Goal: Information Seeking & Learning: Learn about a topic

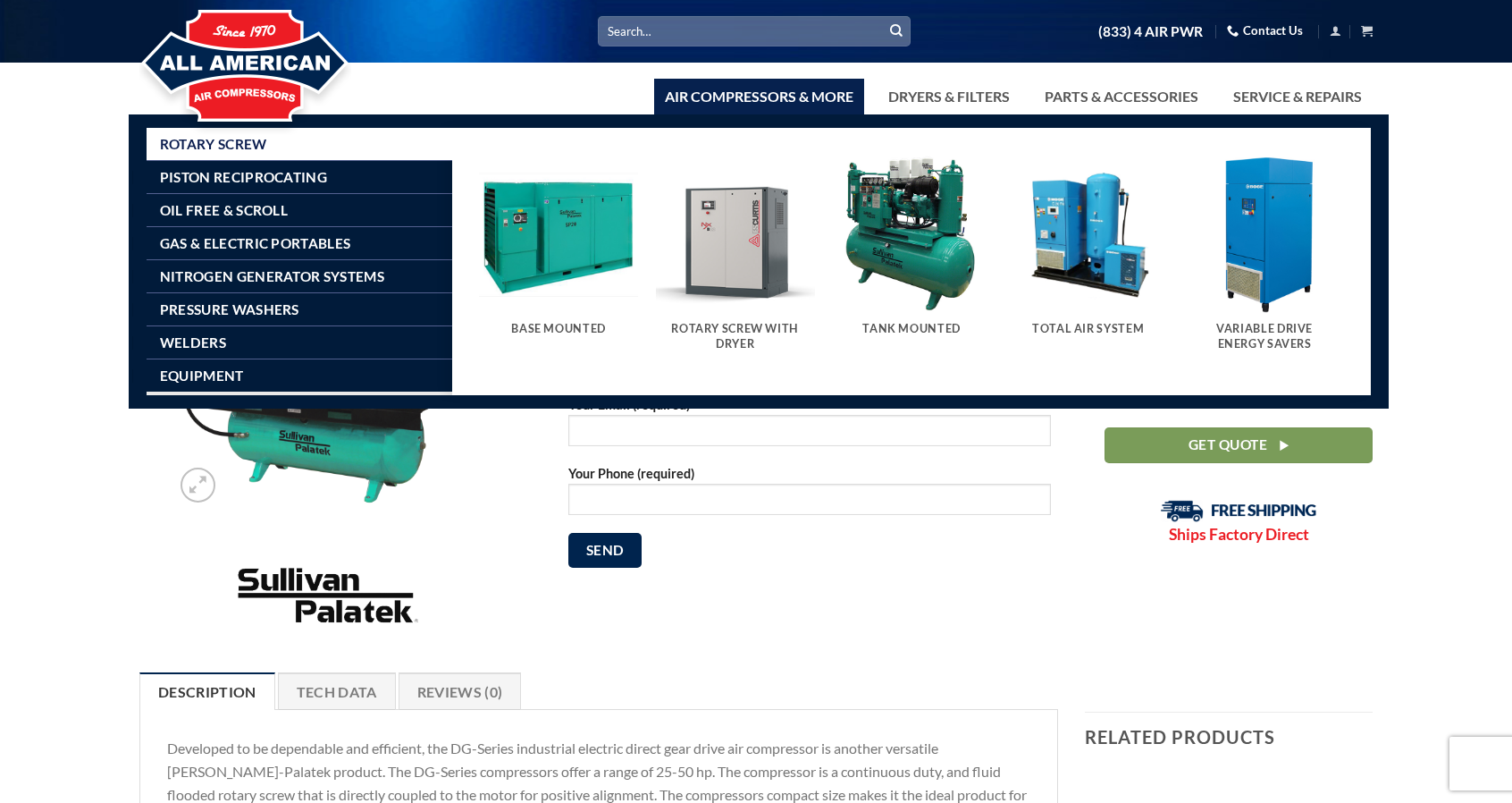
click at [737, 93] on link "Air Compressors & More" at bounding box center [759, 96] width 210 height 35
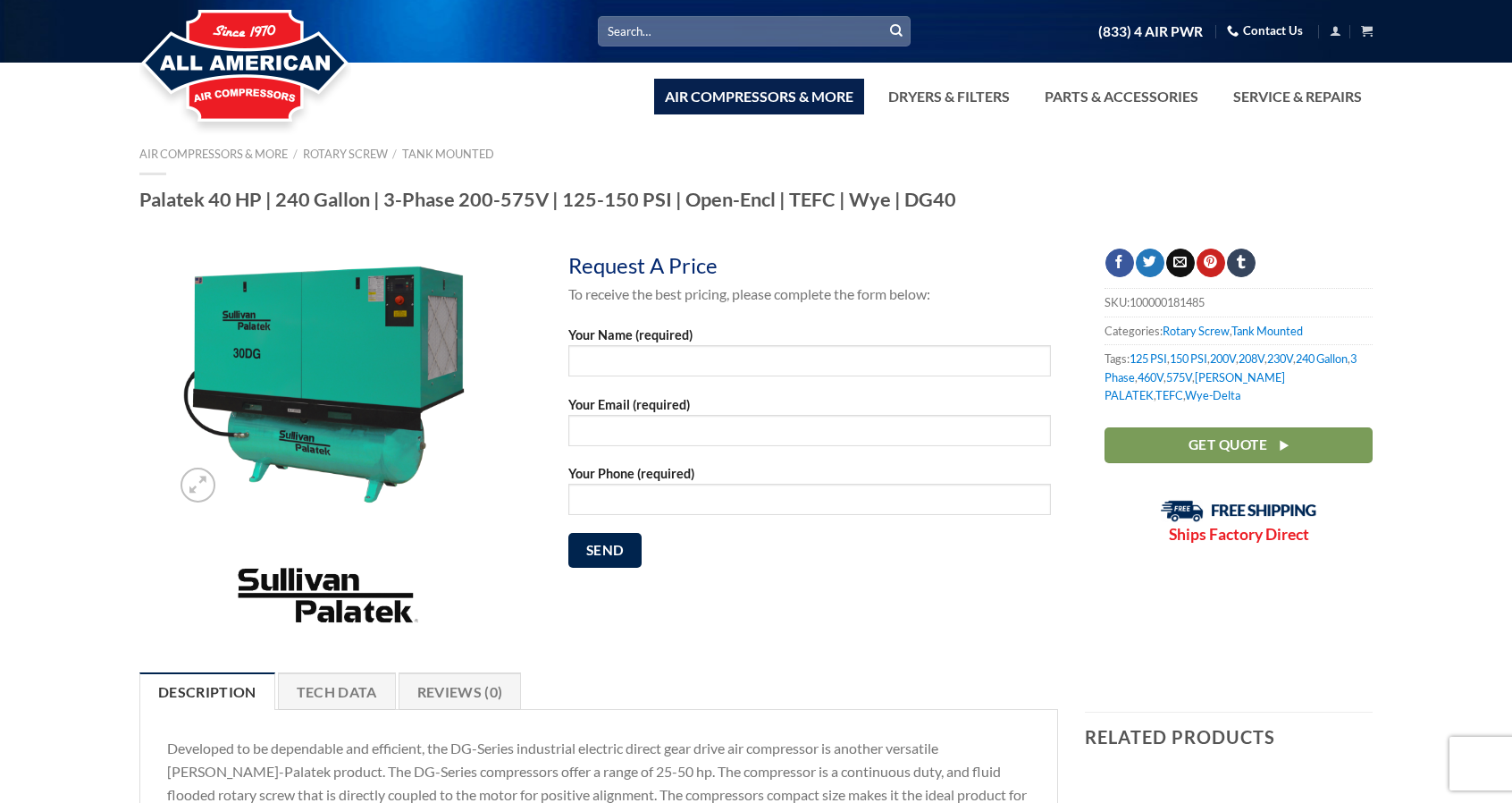
click at [725, 101] on link "Air Compressors & More" at bounding box center [759, 96] width 210 height 35
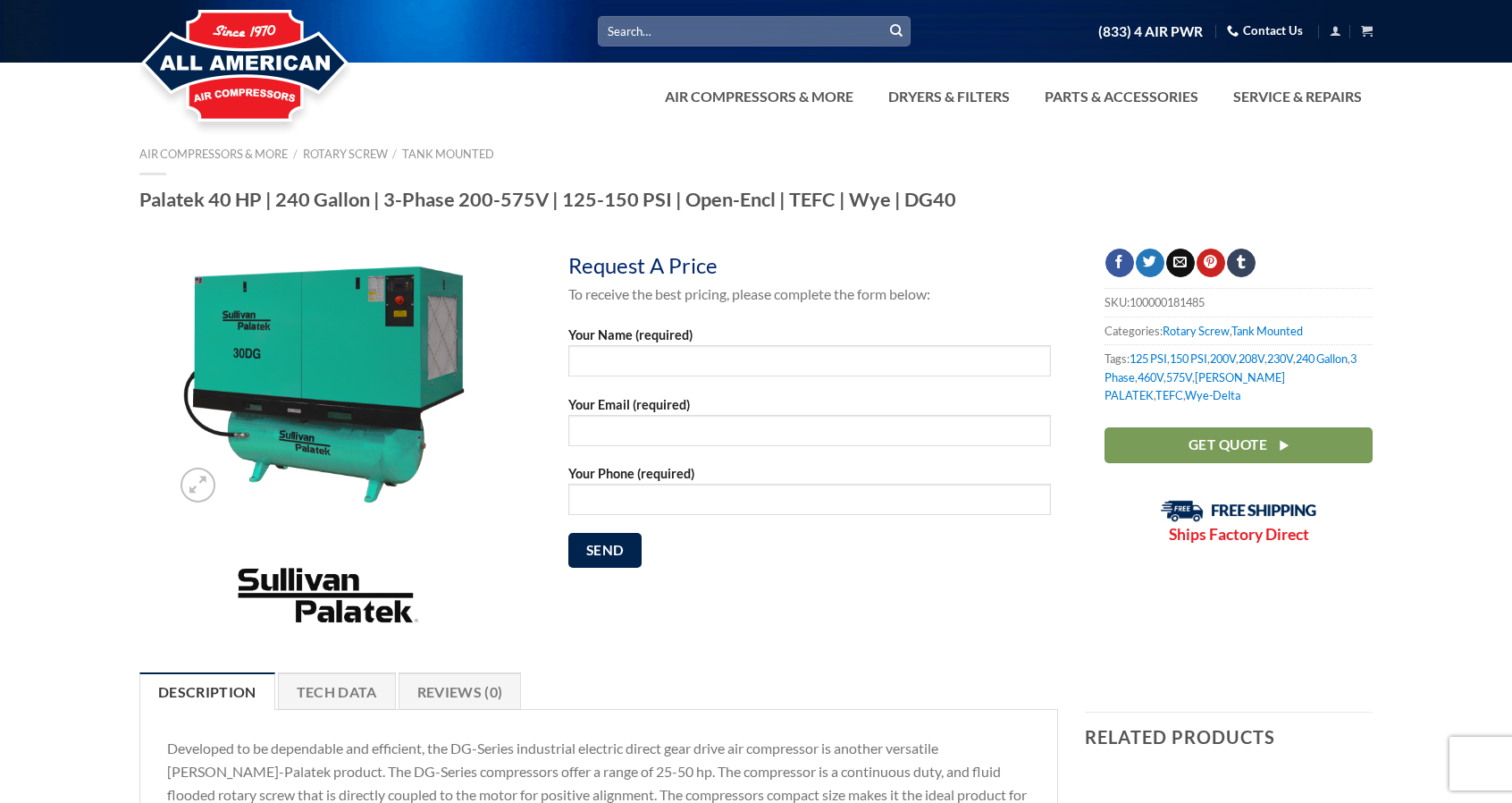
click at [288, 62] on img at bounding box center [245, 66] width 211 height 143
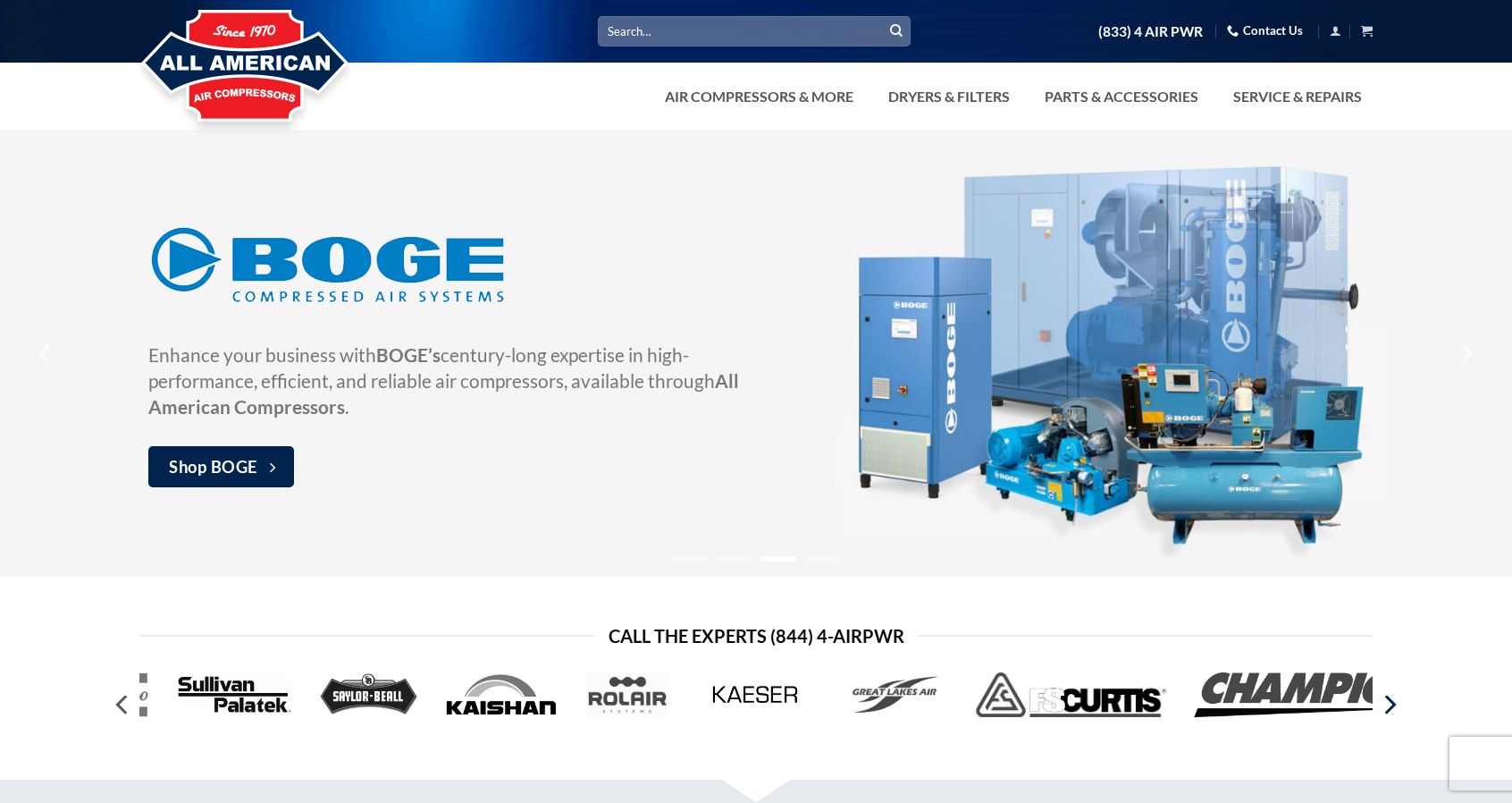
click at [1392, 710] on icon "Next" at bounding box center [1390, 704] width 33 height 33
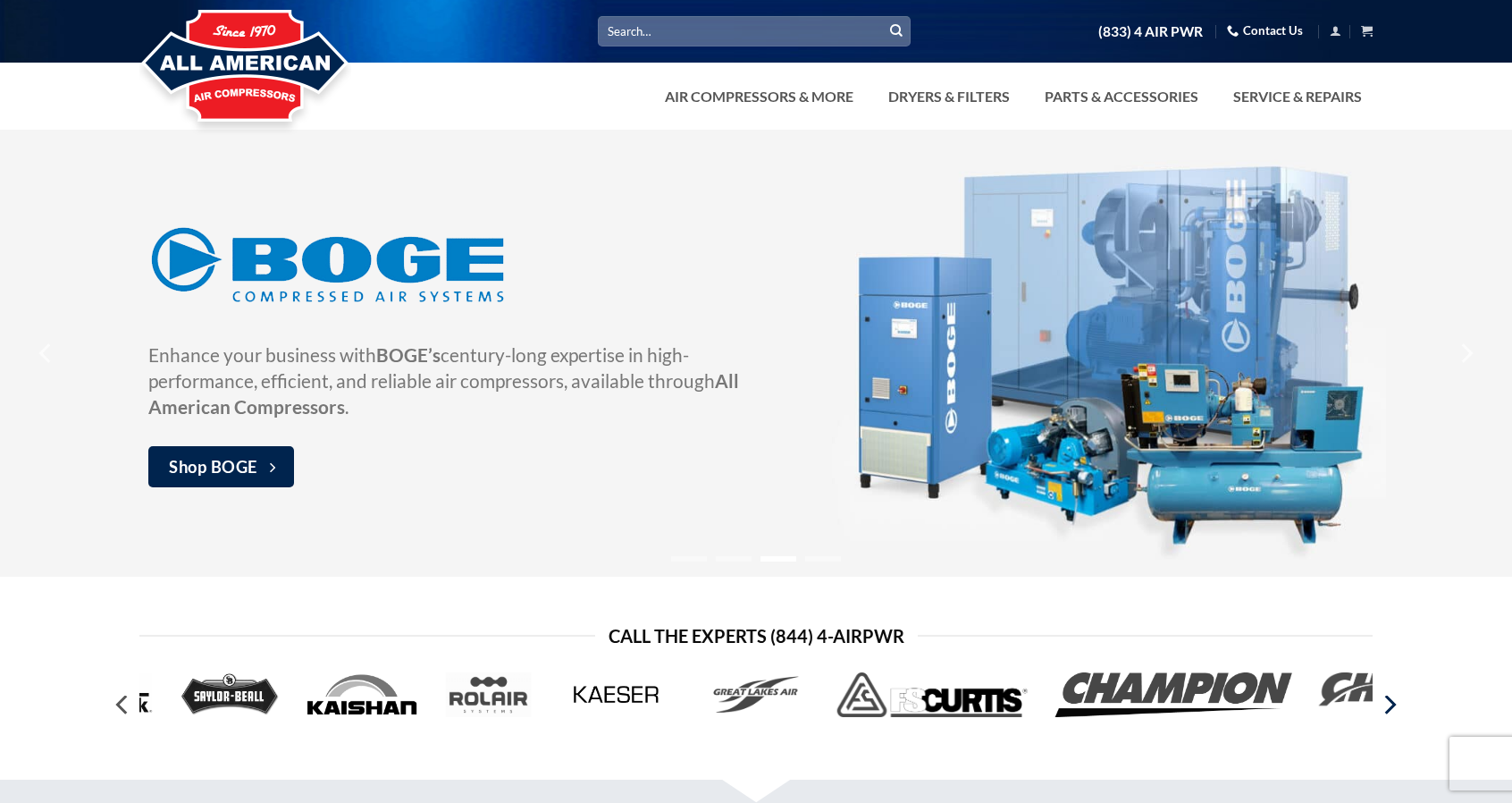
click at [1395, 710] on icon "Next" at bounding box center [1390, 704] width 33 height 33
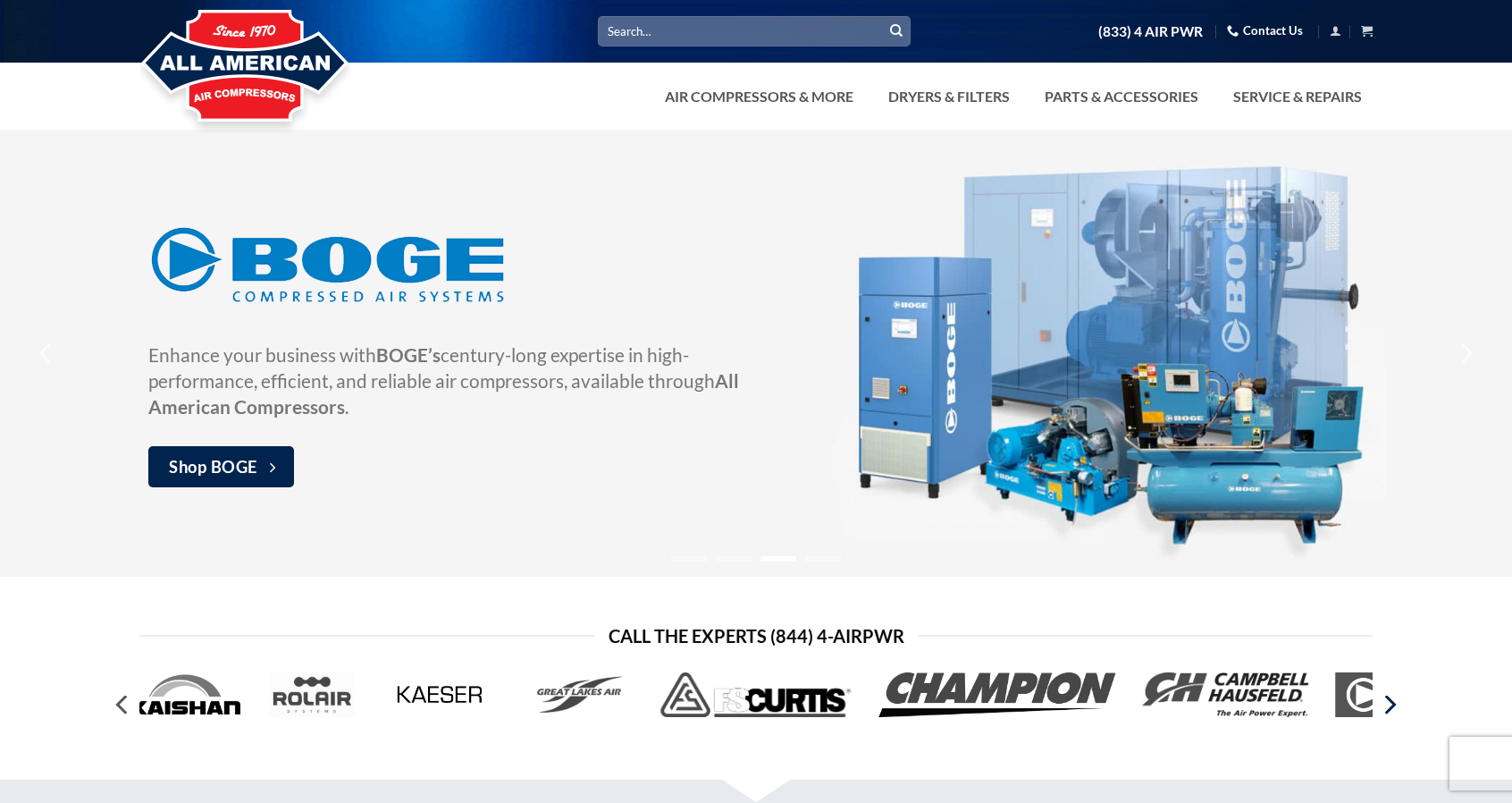
click at [1395, 710] on icon "Next" at bounding box center [1390, 704] width 33 height 33
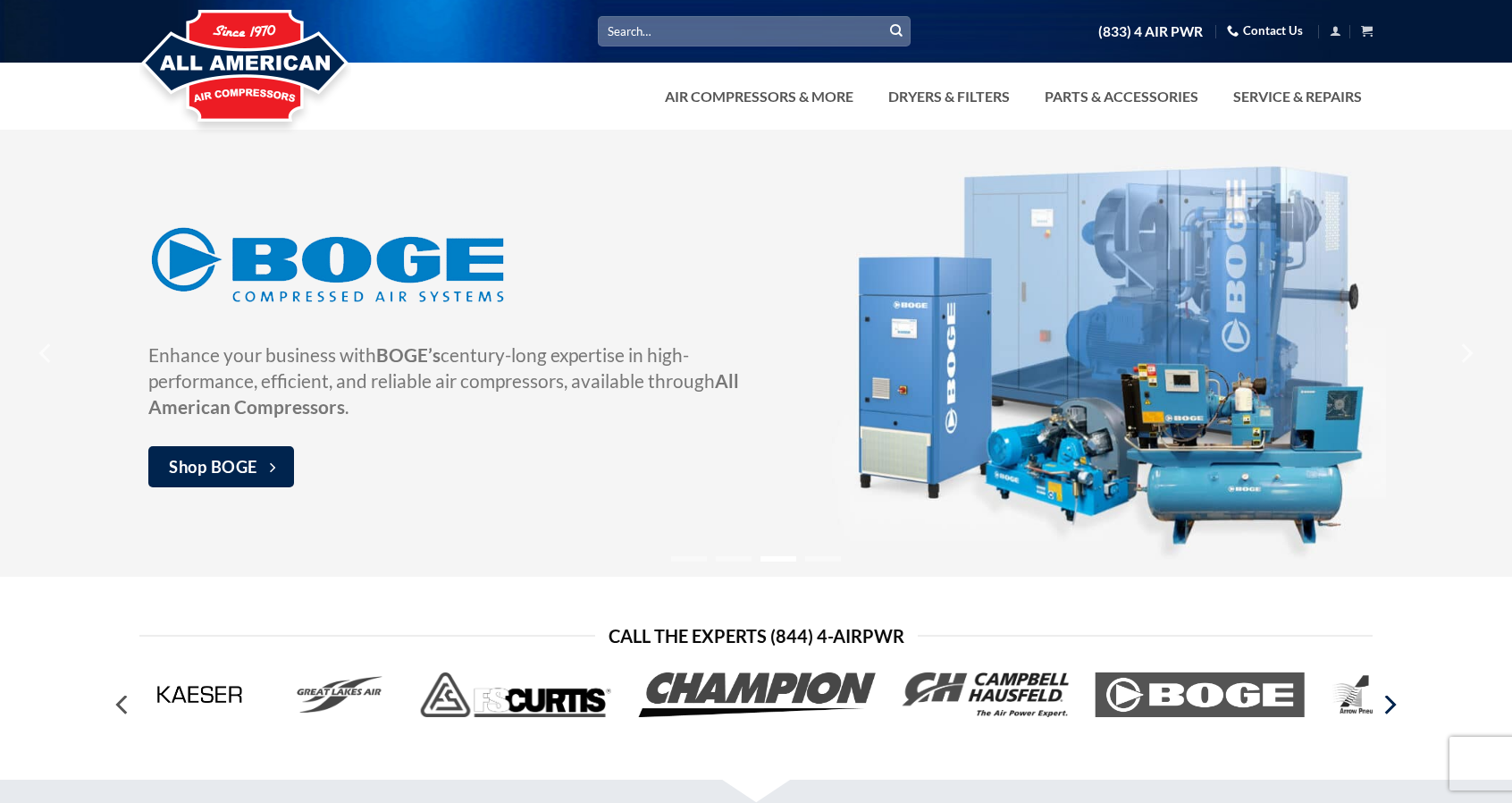
click at [1395, 710] on icon "Next" at bounding box center [1390, 704] width 33 height 33
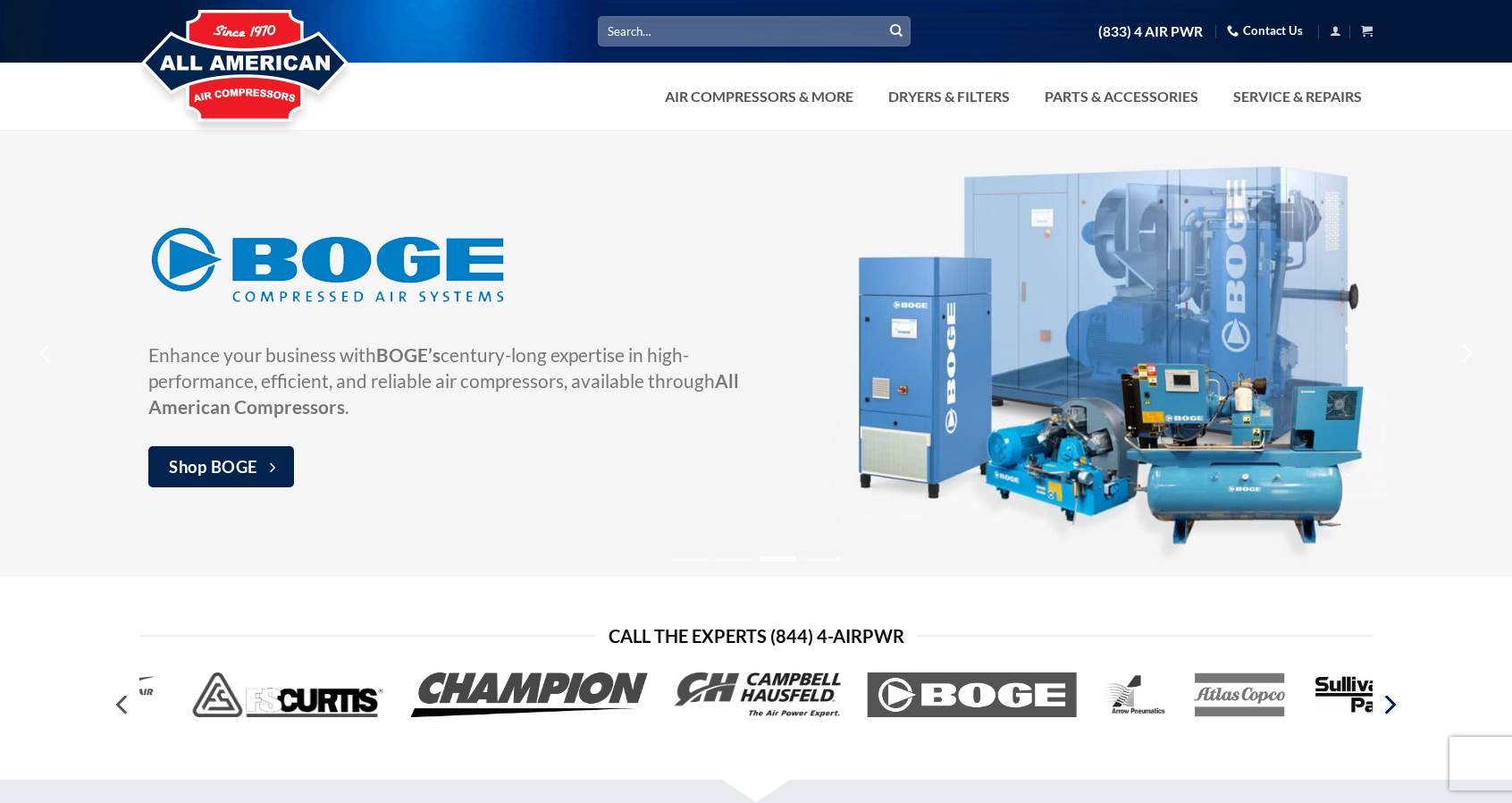
click at [1395, 710] on icon "Next" at bounding box center [1390, 704] width 33 height 33
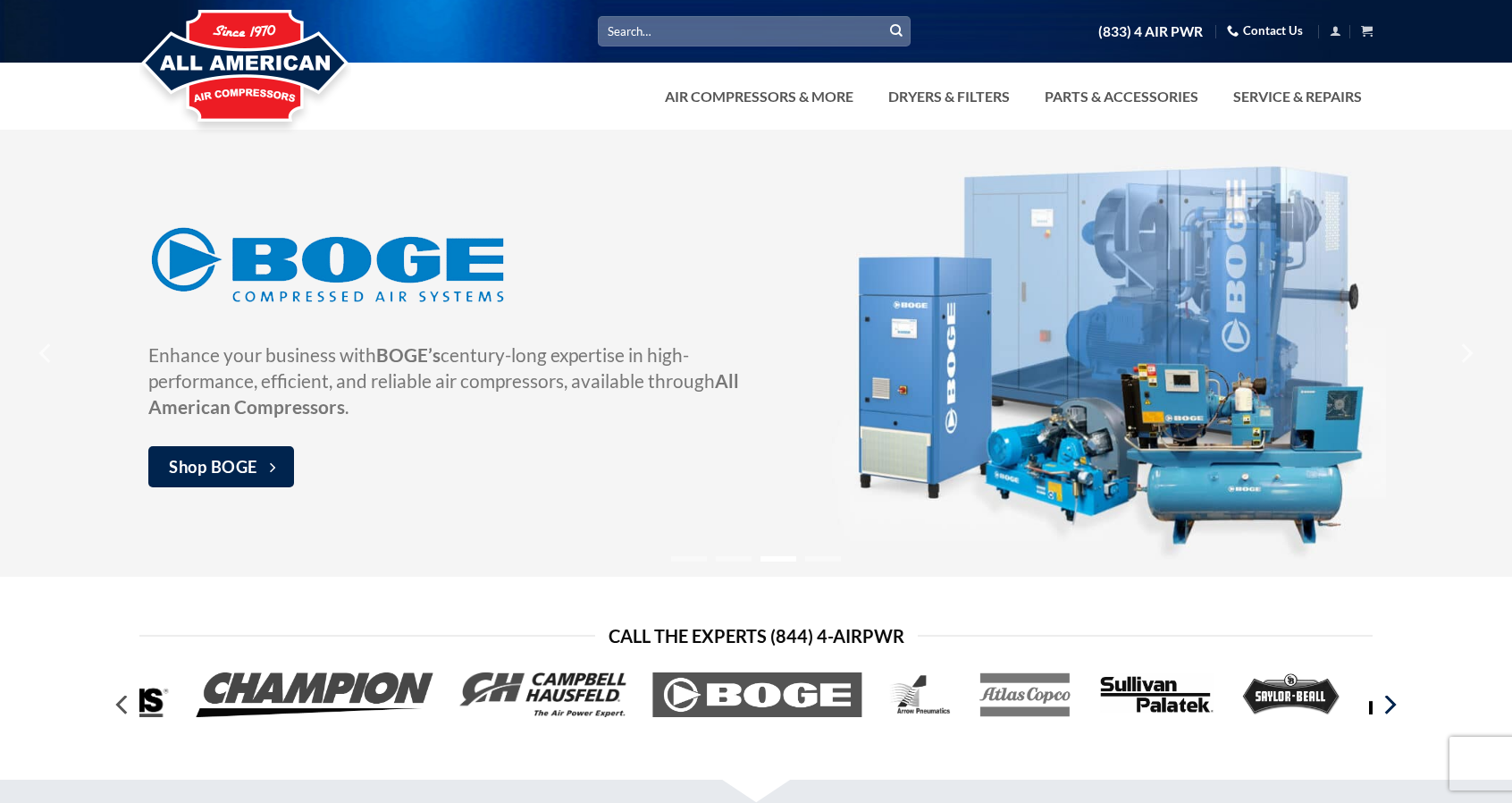
click at [1395, 710] on icon "Next" at bounding box center [1390, 704] width 33 height 33
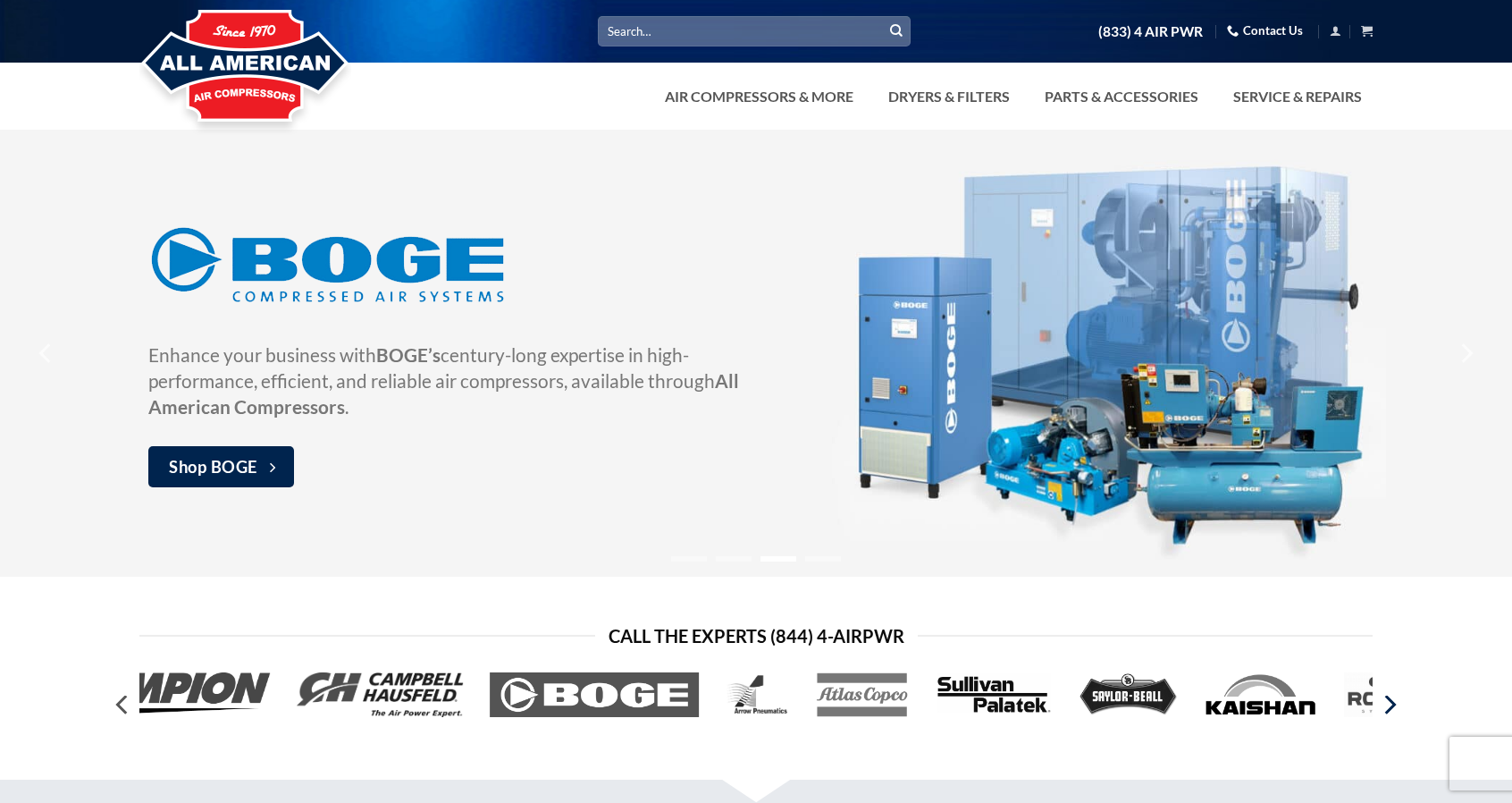
click at [1395, 710] on icon "Next" at bounding box center [1390, 704] width 33 height 33
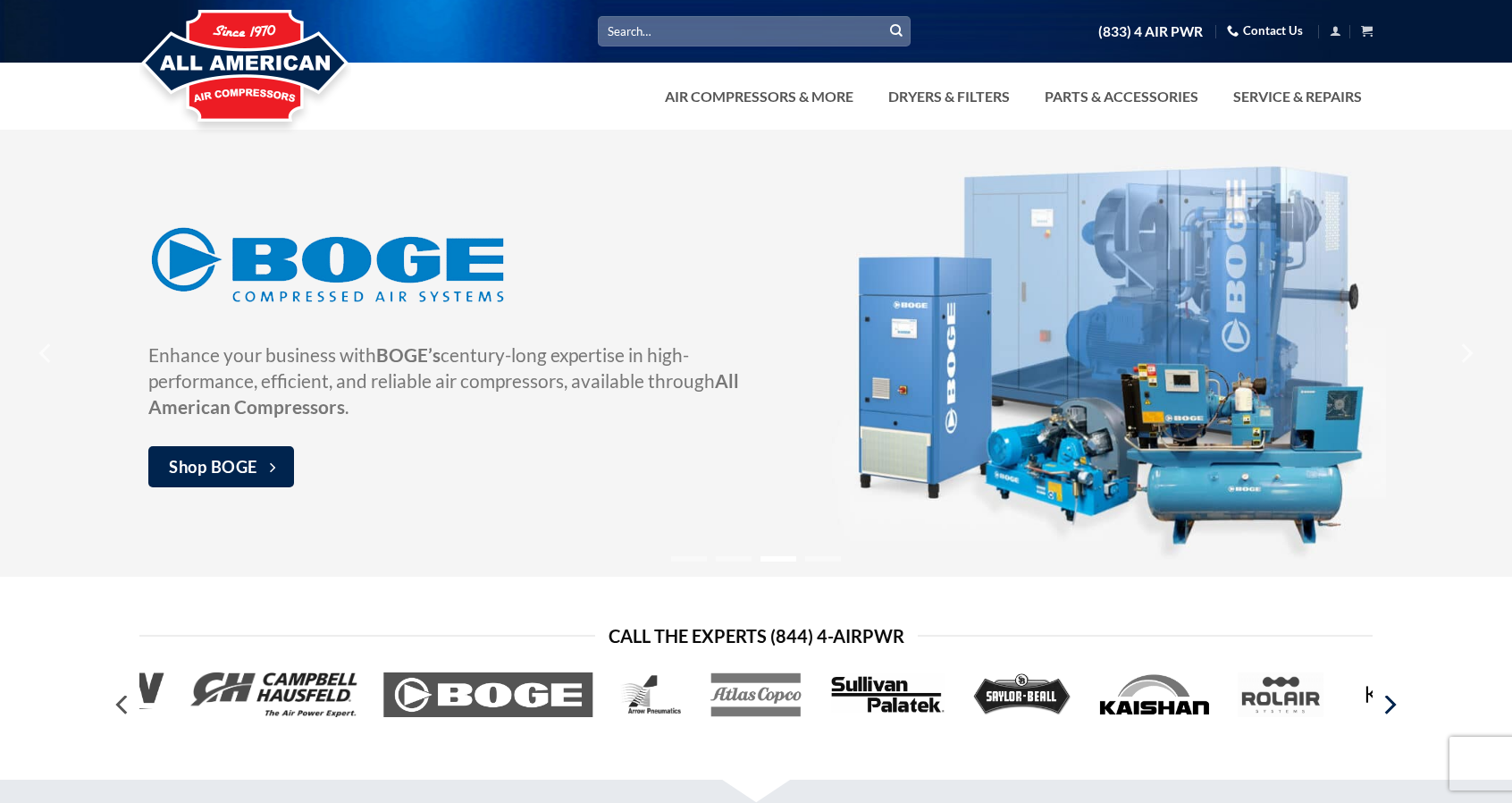
click at [1395, 710] on icon "Next" at bounding box center [1390, 704] width 33 height 33
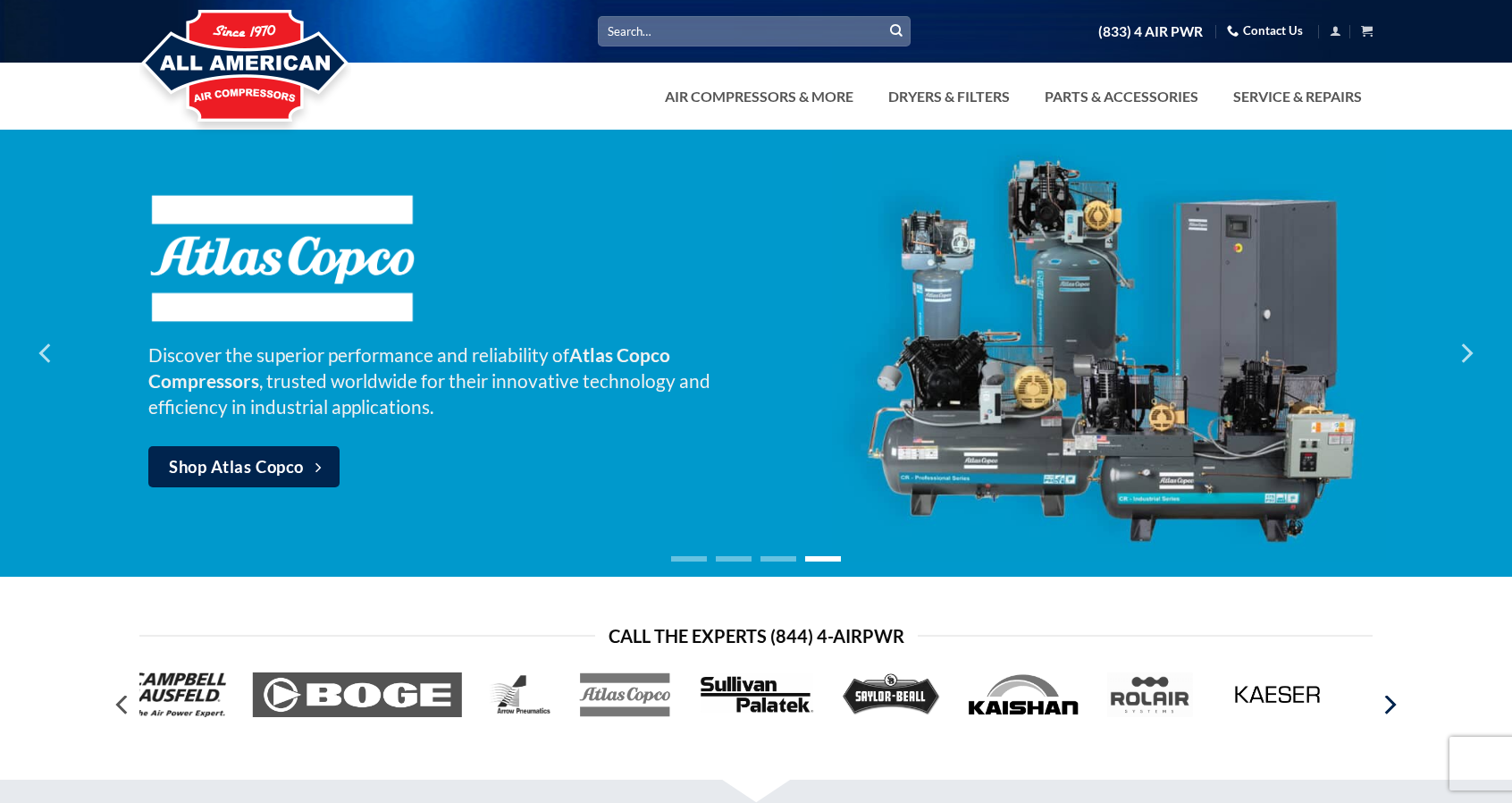
click at [1395, 710] on icon "Next" at bounding box center [1390, 704] width 33 height 33
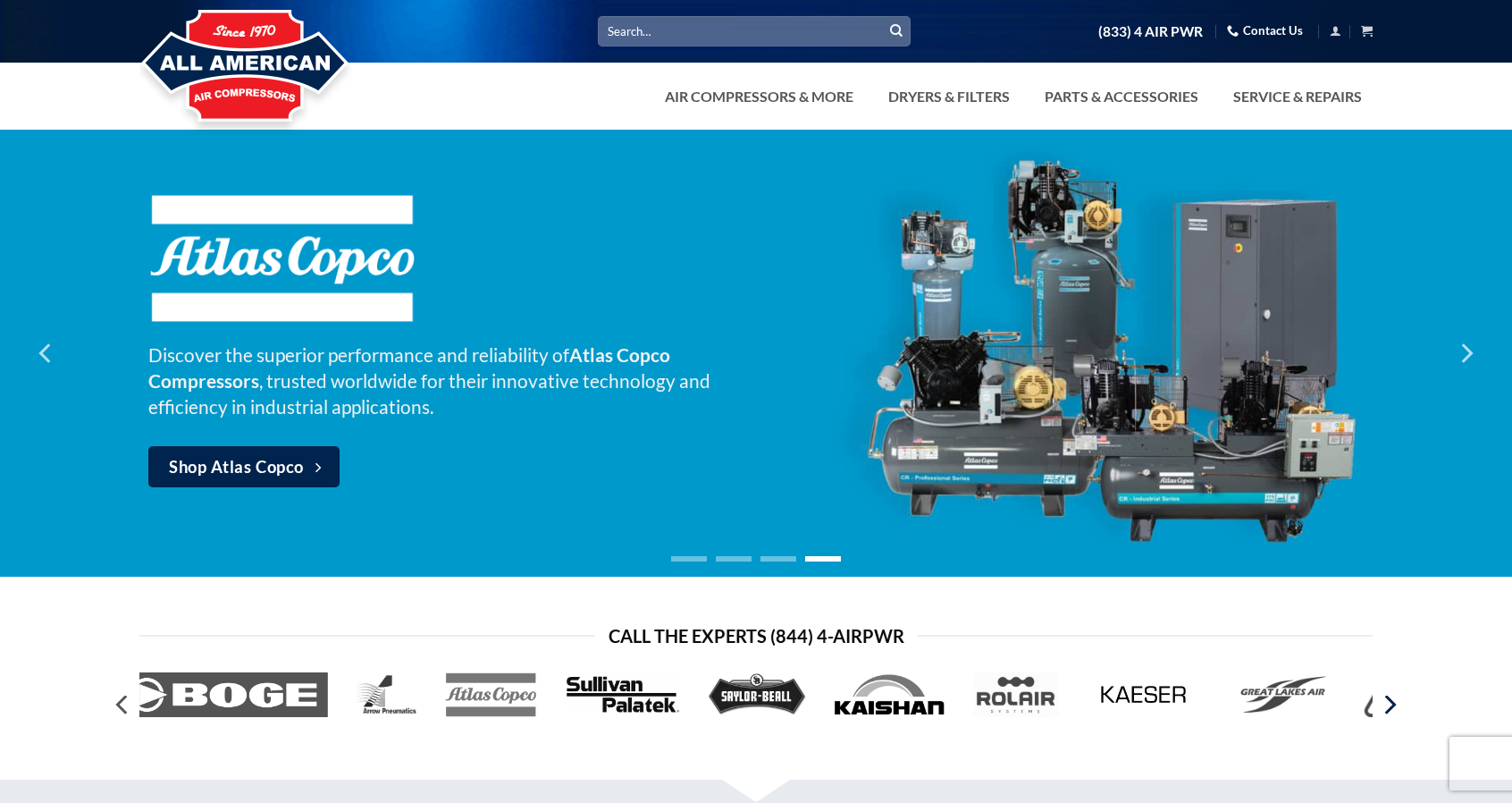
click at [1395, 710] on icon "Next" at bounding box center [1390, 704] width 33 height 33
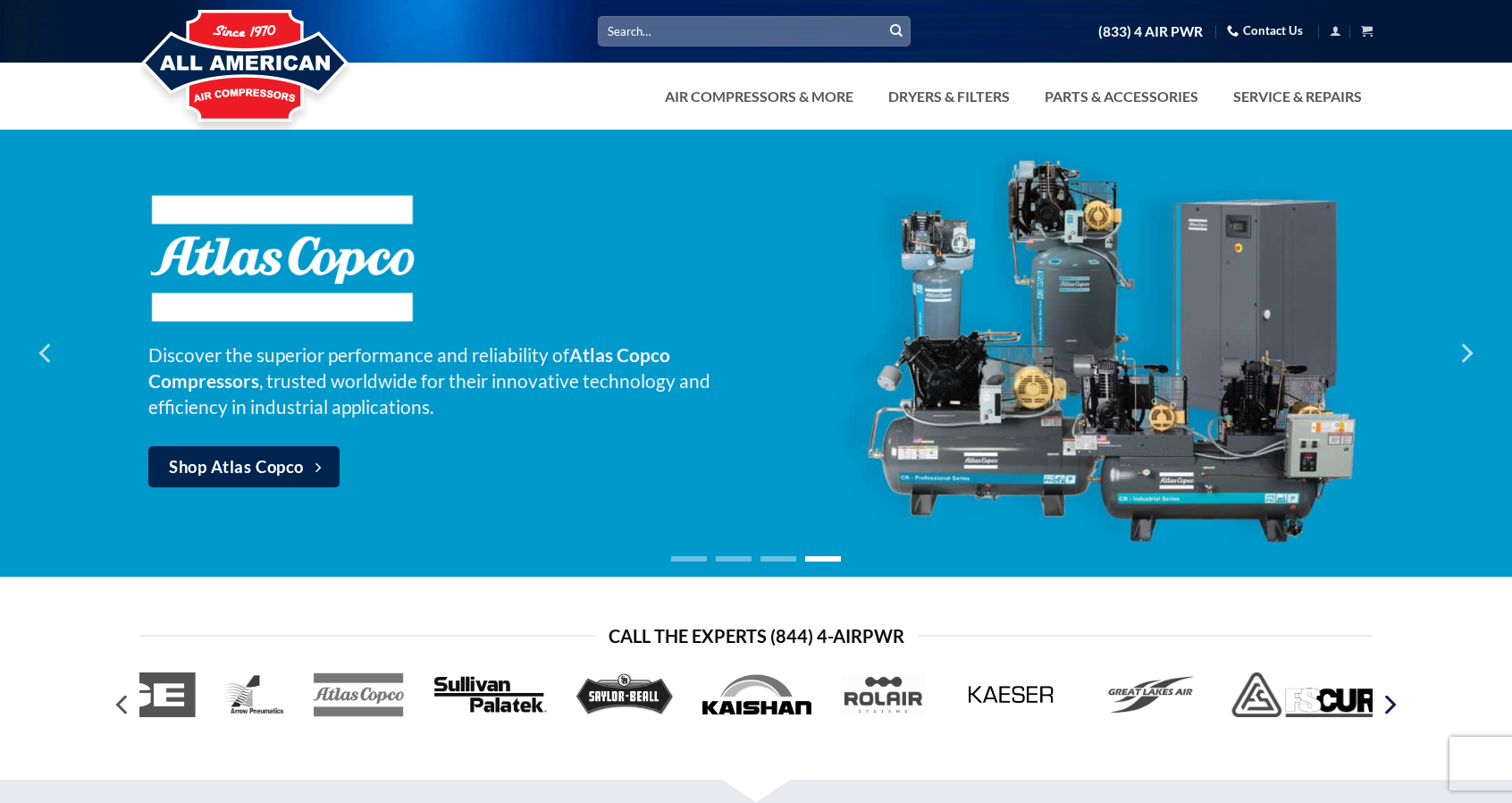
click at [1395, 710] on icon "Next" at bounding box center [1390, 704] width 33 height 33
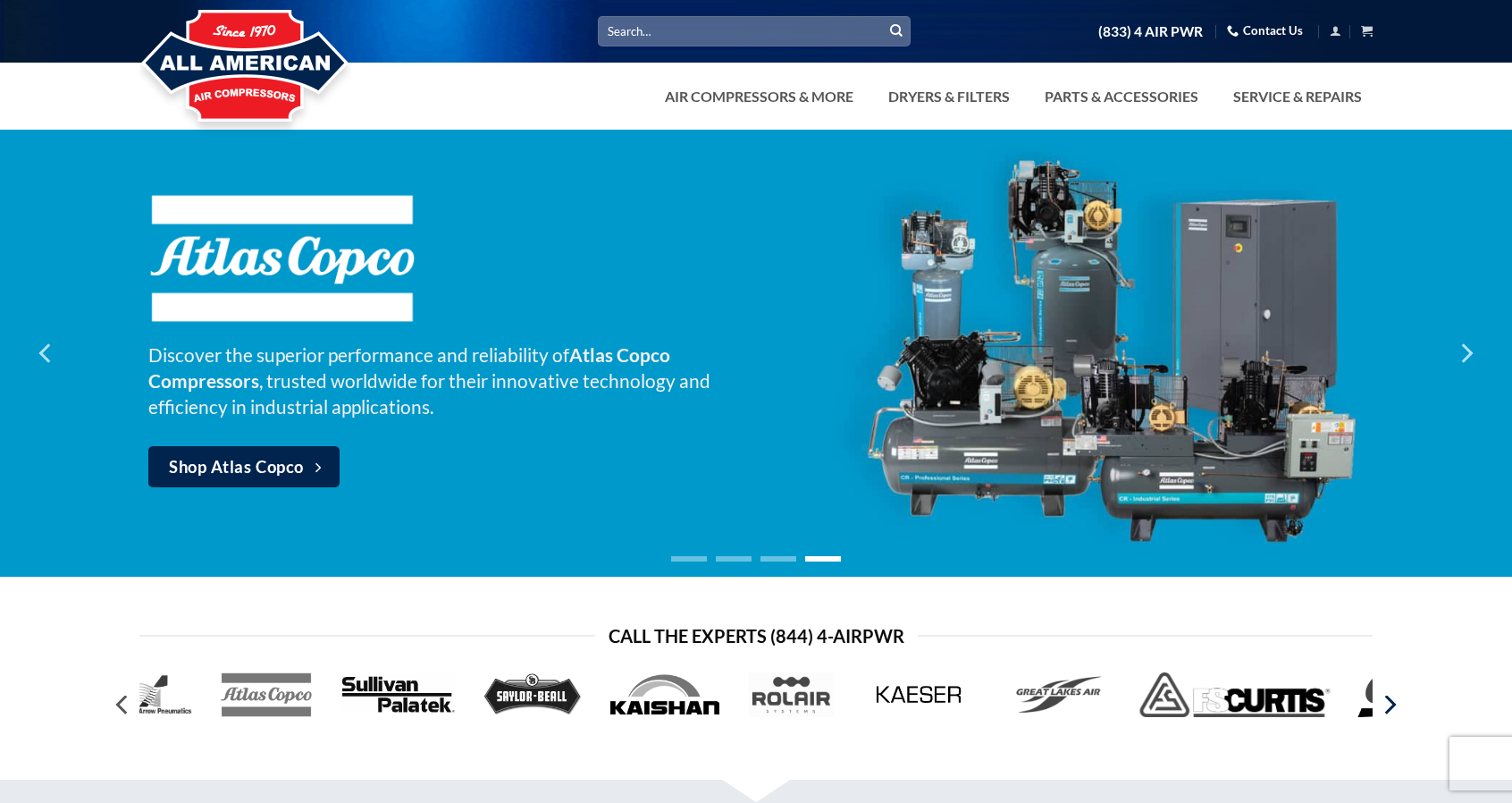
click at [1395, 710] on icon "Next" at bounding box center [1390, 704] width 33 height 33
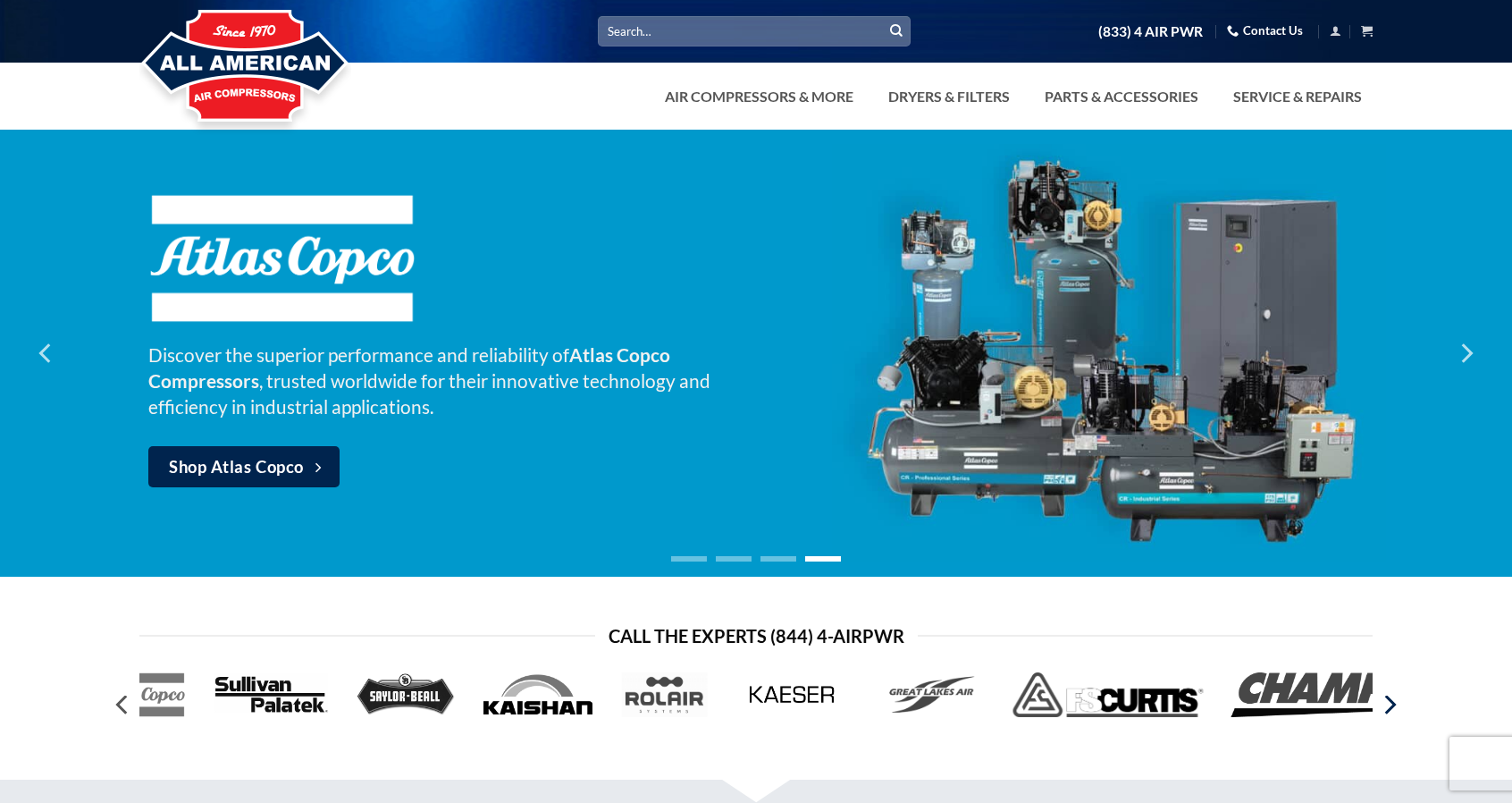
click at [1395, 710] on icon "Next" at bounding box center [1390, 704] width 33 height 33
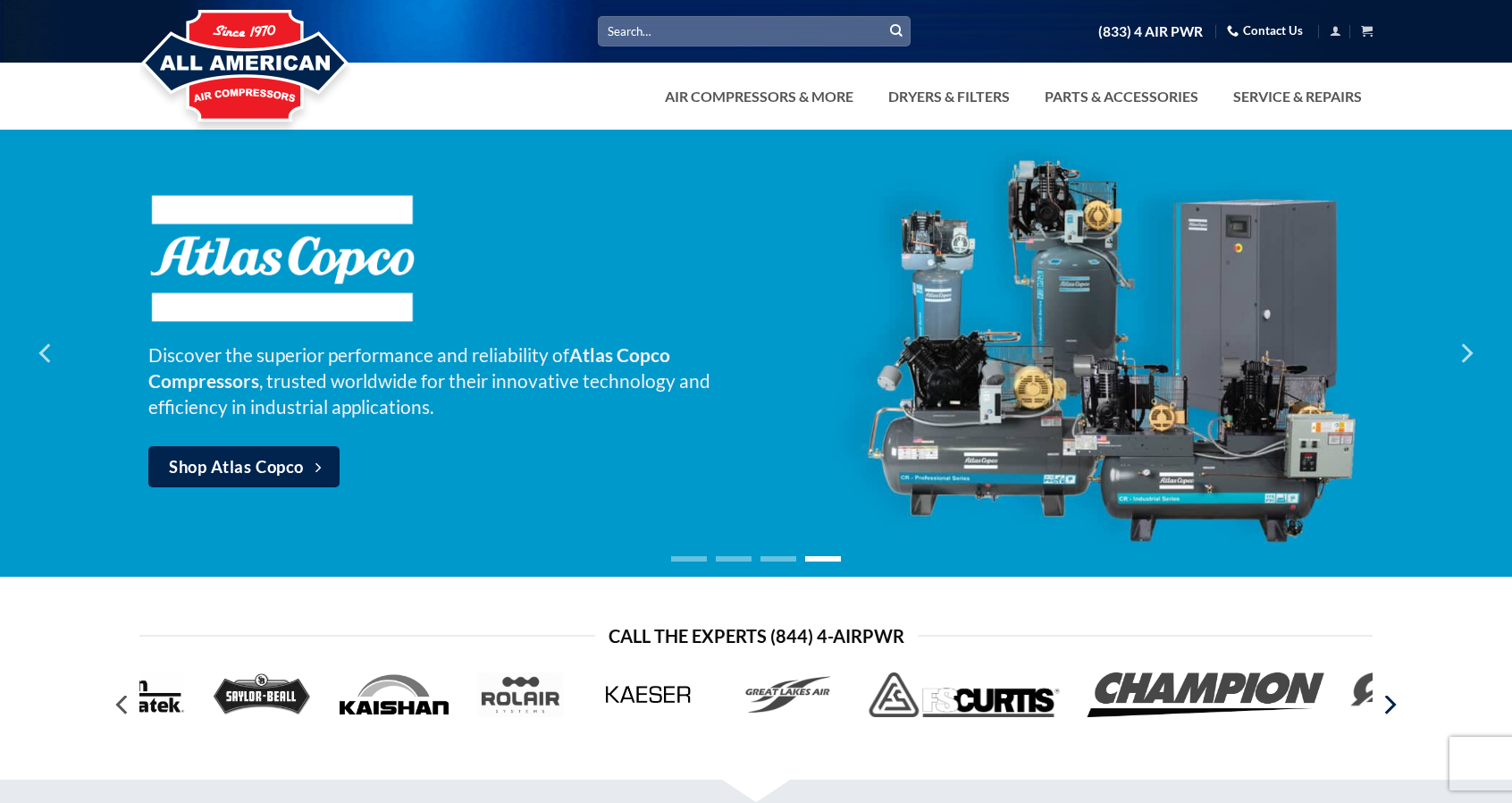
click at [1395, 710] on icon "Next" at bounding box center [1390, 704] width 33 height 33
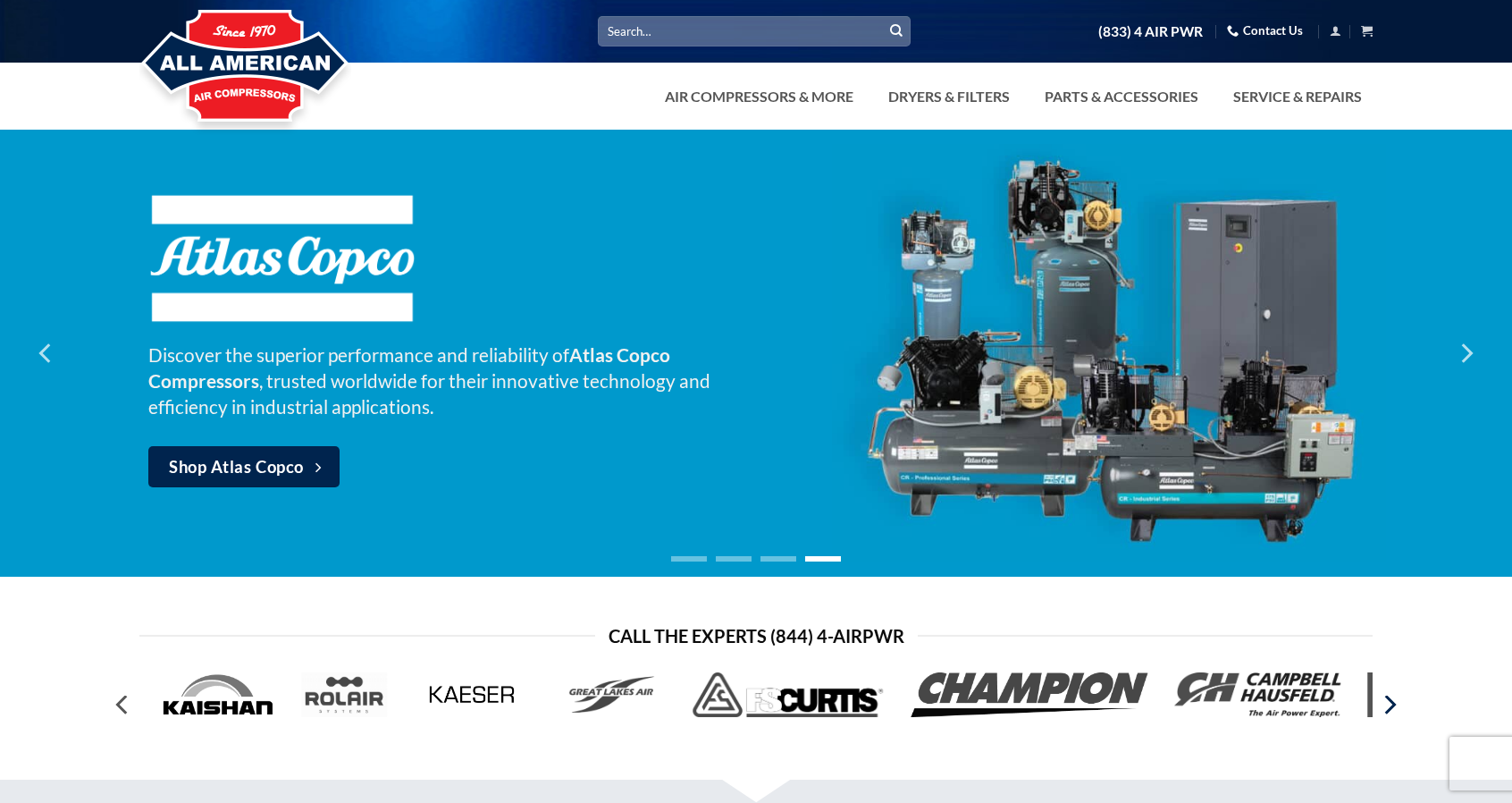
click at [1395, 710] on icon "Next" at bounding box center [1390, 704] width 33 height 33
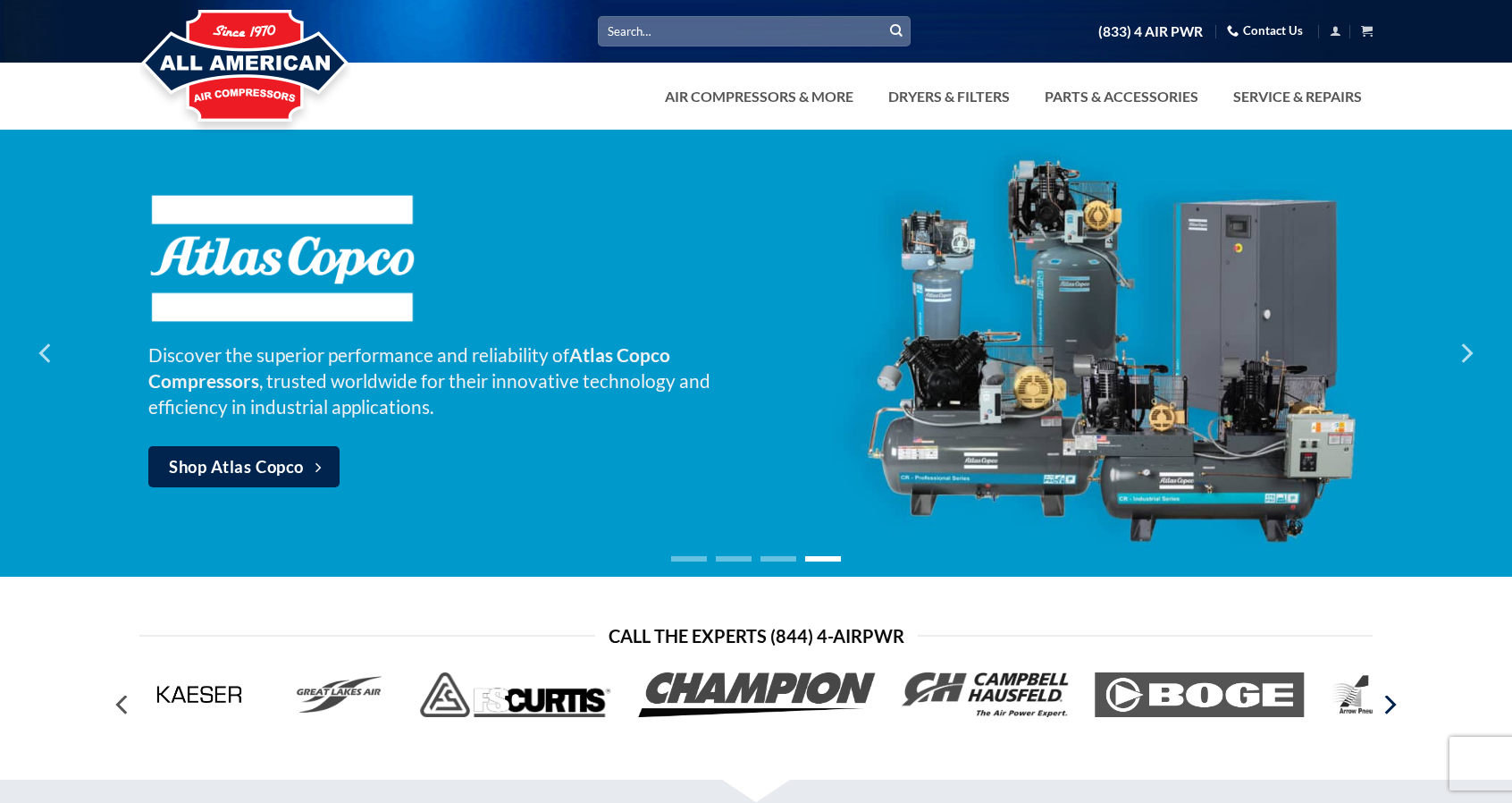
click at [1395, 710] on icon "Next" at bounding box center [1390, 704] width 33 height 33
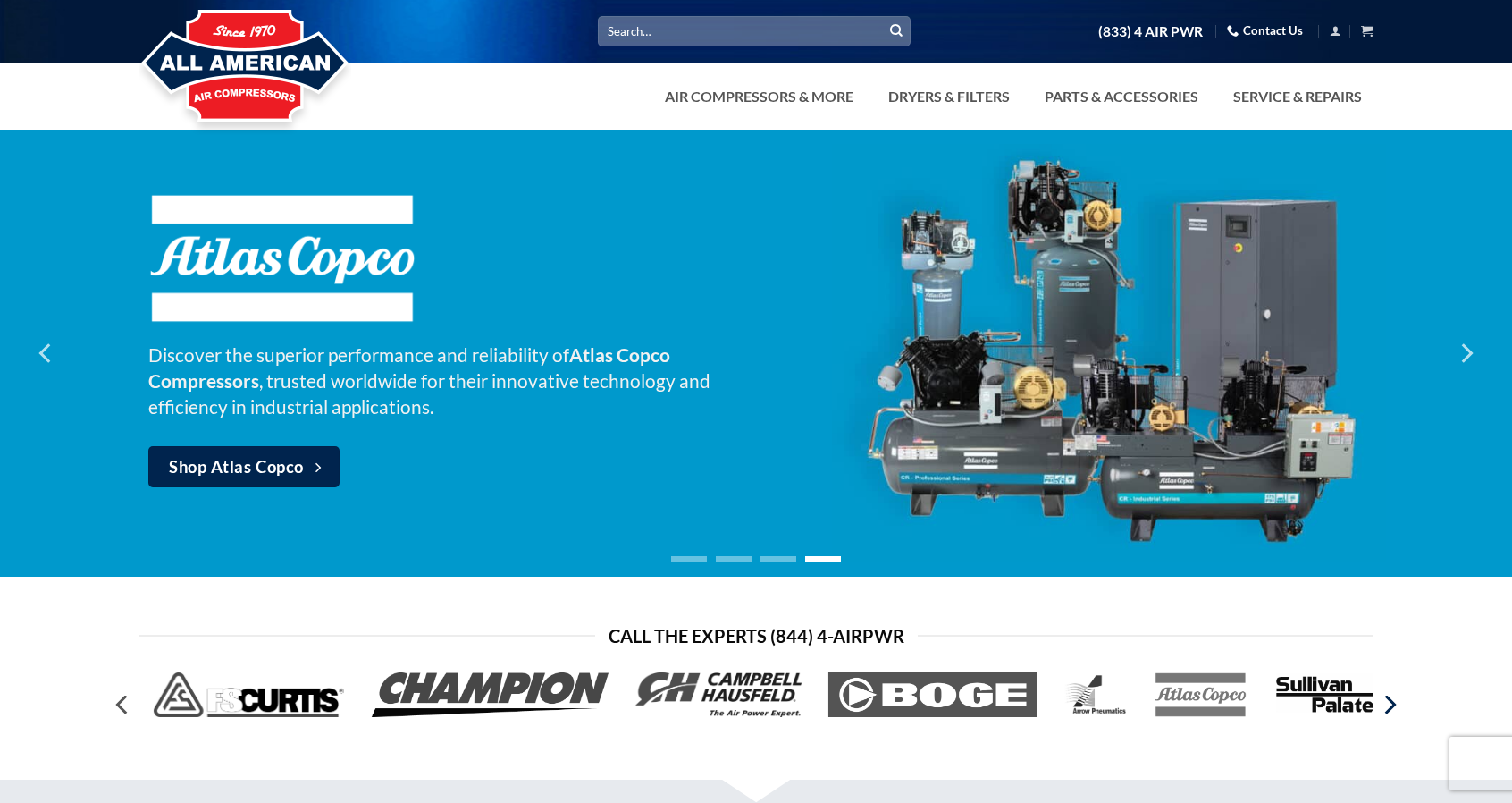
click at [1395, 710] on icon "Next" at bounding box center [1390, 704] width 33 height 33
